Goal: Find specific page/section: Find specific page/section

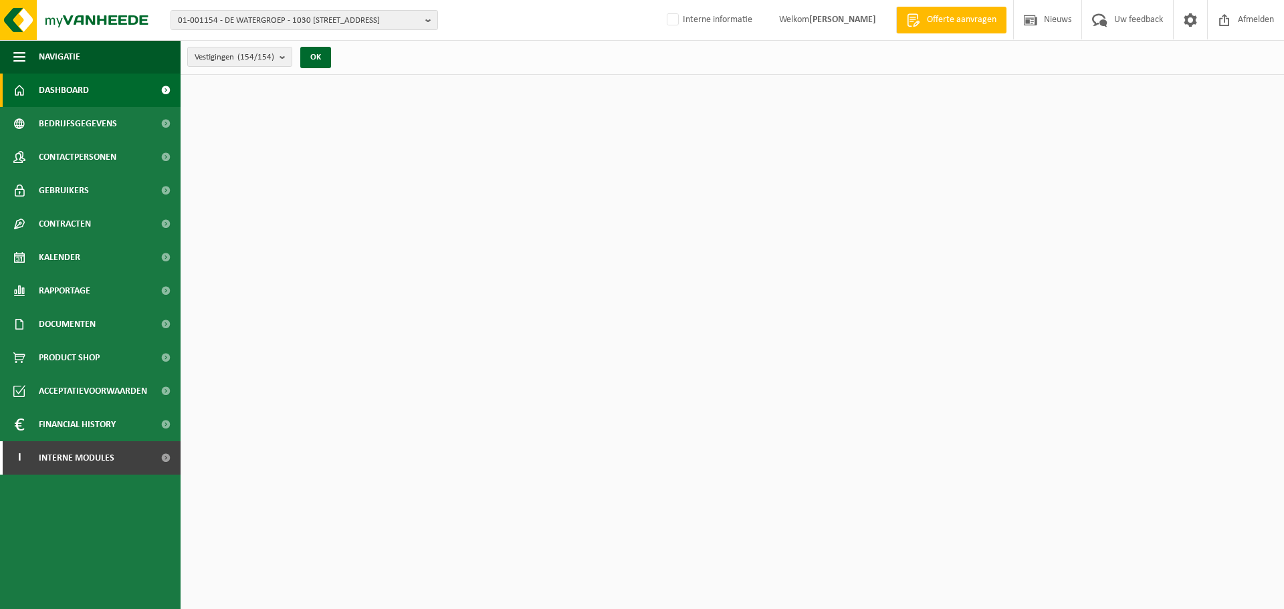
click at [341, 23] on span "01-001154 - DE WATERGROEP - 1030 SCHAARBEEK, VOORUITGANGSTRAAT 189" at bounding box center [299, 21] width 242 height 20
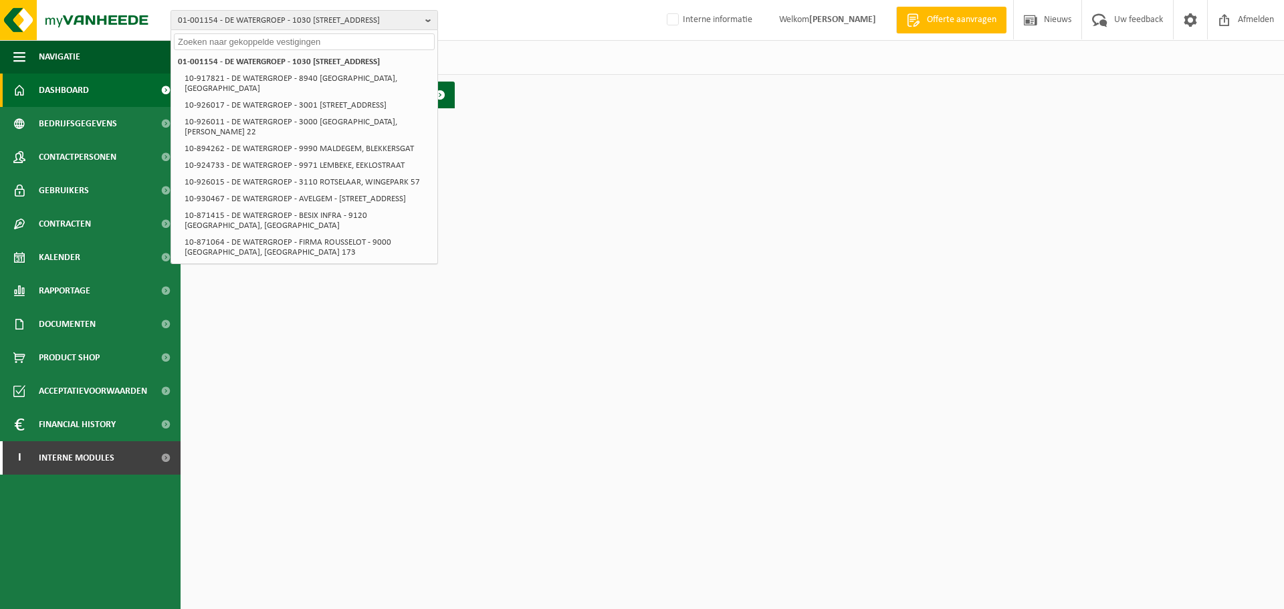
paste input "01-000050"
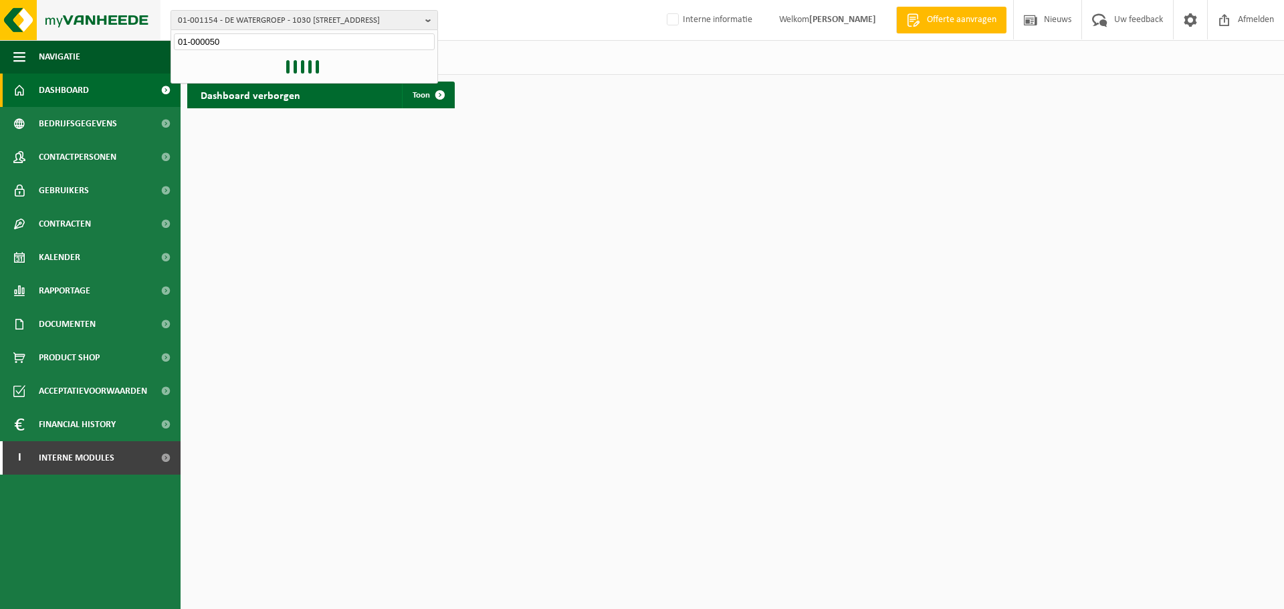
type input "01-000050"
click at [86, 29] on img at bounding box center [80, 20] width 161 height 40
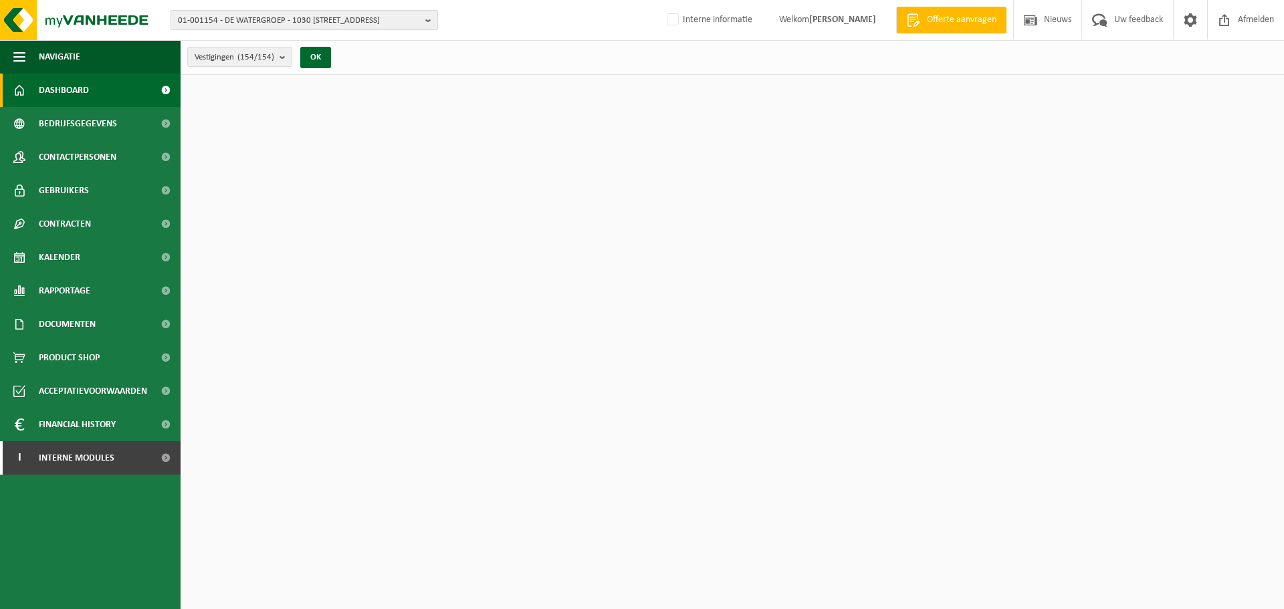
click at [328, 17] on span "01-001154 - DE WATERGROEP - 1030 [STREET_ADDRESS]" at bounding box center [299, 21] width 242 height 20
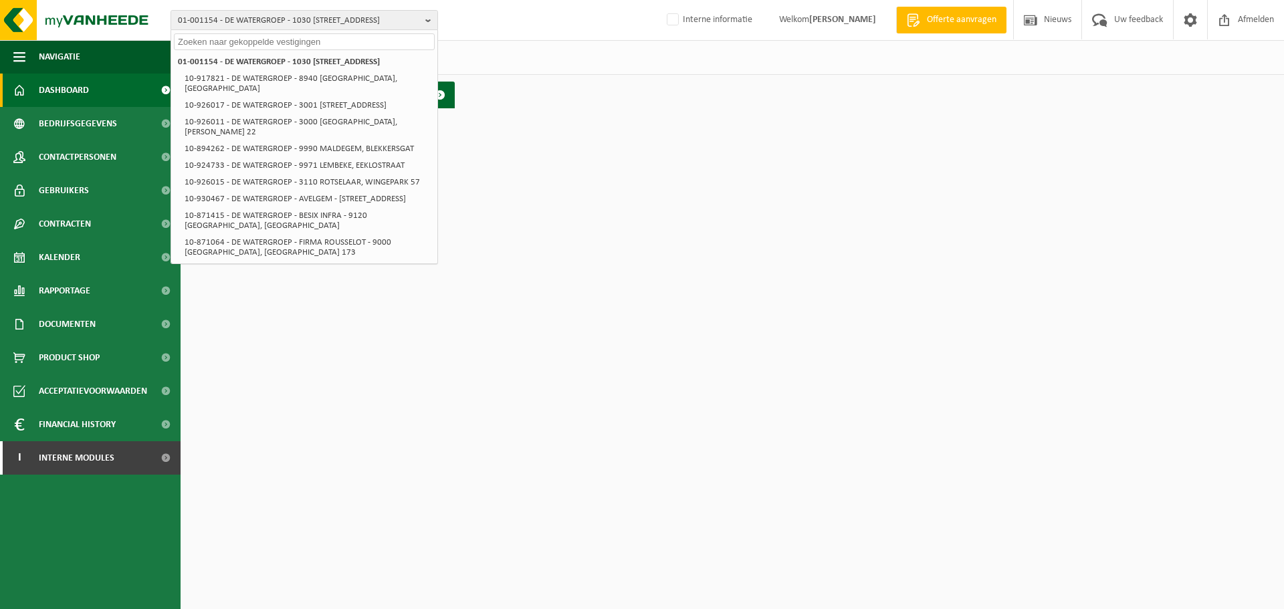
paste input "01-000050"
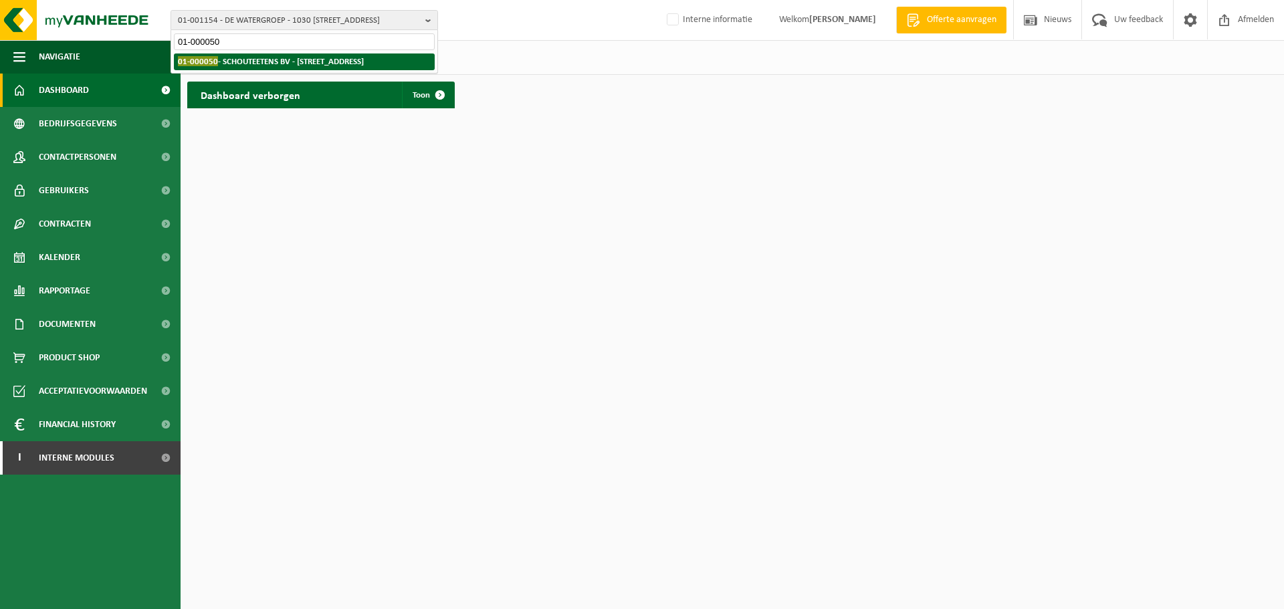
type input "01-000050"
click at [297, 62] on strong "01-000050 - SCHOUTEETENS BV - 8560 GULLEGEM, NOORDSTRAAT 10" at bounding box center [271, 61] width 186 height 10
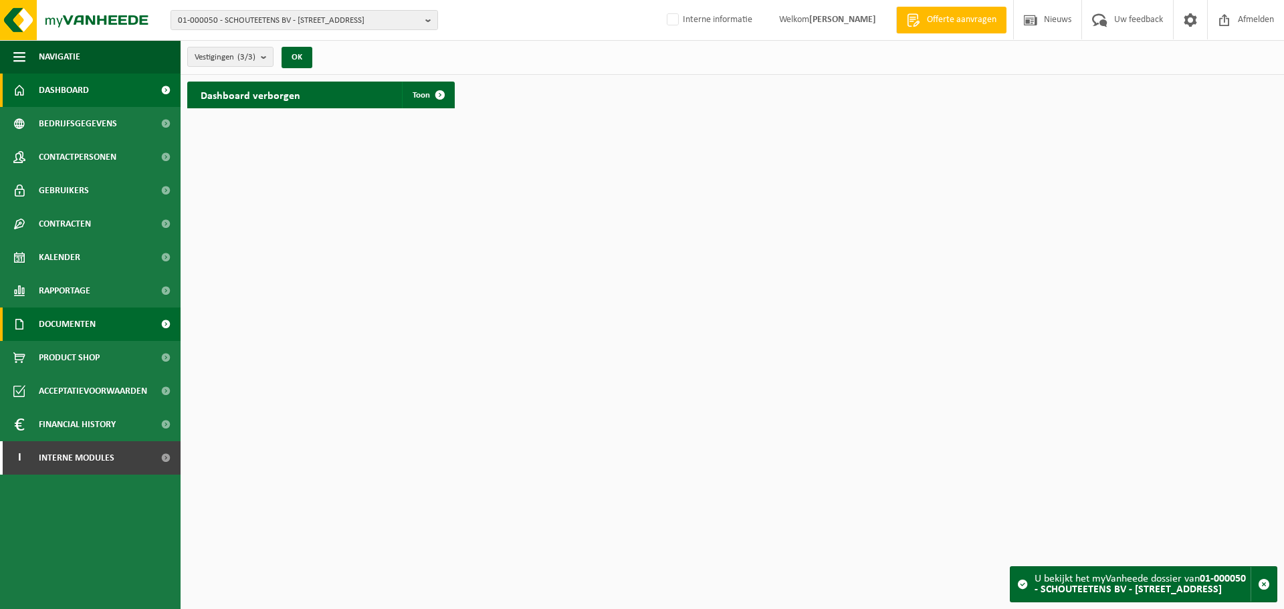
click at [79, 318] on span "Documenten" at bounding box center [67, 324] width 57 height 33
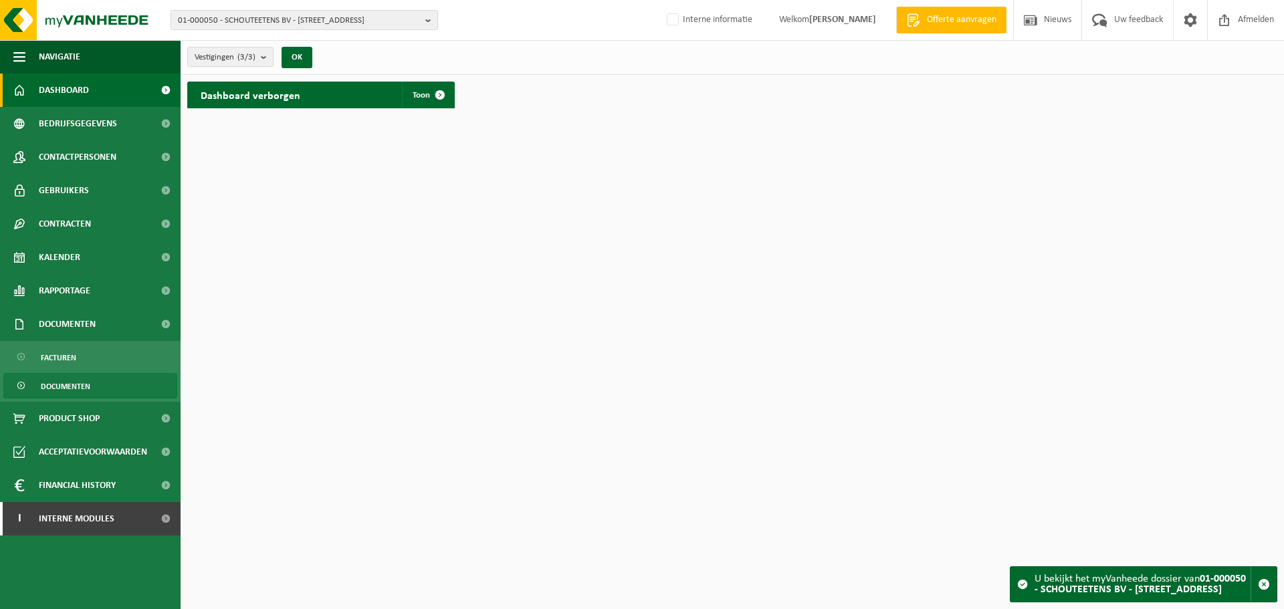
click at [76, 385] on span "Documenten" at bounding box center [66, 386] width 50 height 25
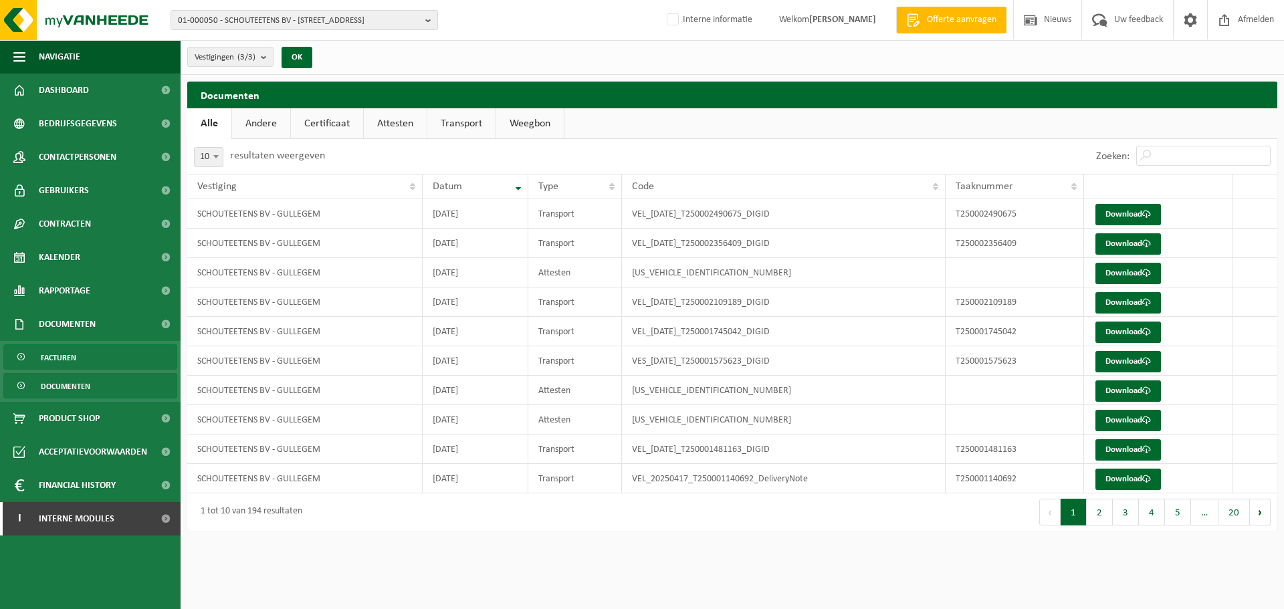
click at [67, 354] on span "Facturen" at bounding box center [58, 357] width 35 height 25
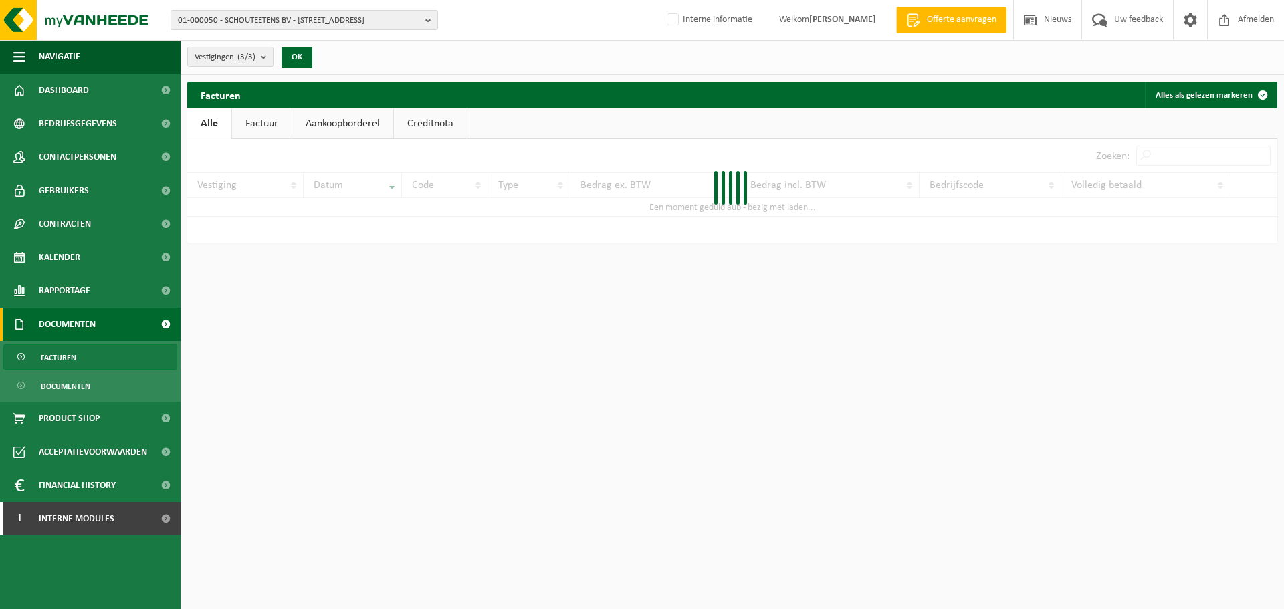
click at [276, 124] on link "Factuur" at bounding box center [262, 123] width 60 height 31
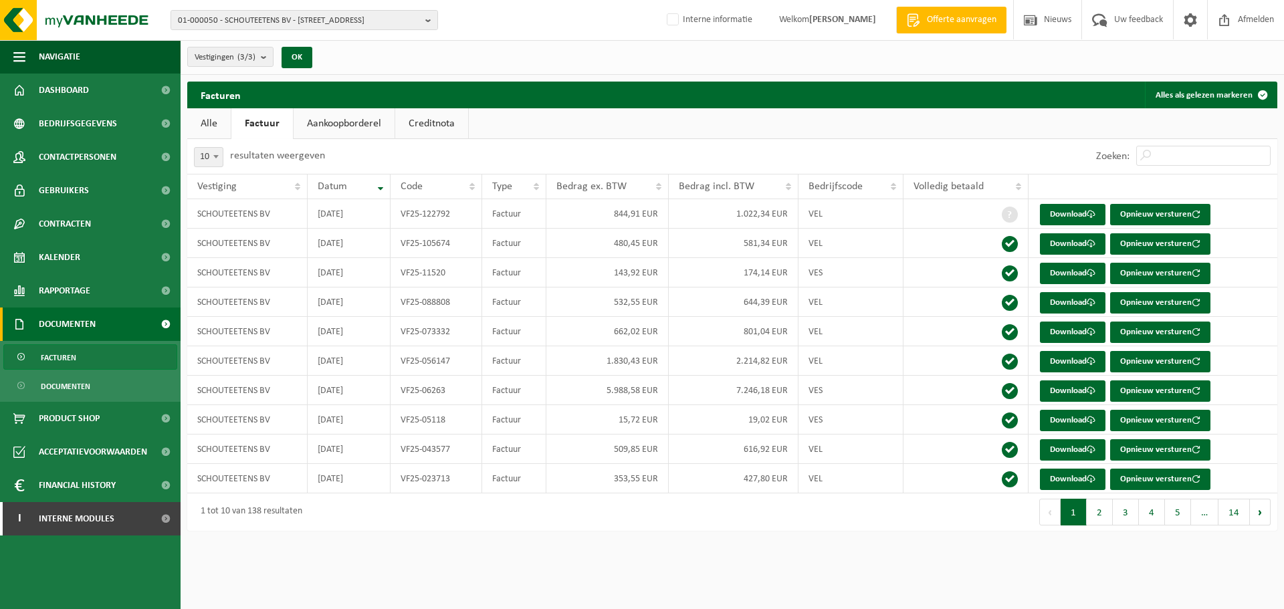
click at [904, 526] on div "Eerste Vorige 1 2 3 4 5 … 14 Volgende Laatste" at bounding box center [1004, 512] width 545 height 37
